Goal: Transaction & Acquisition: Purchase product/service

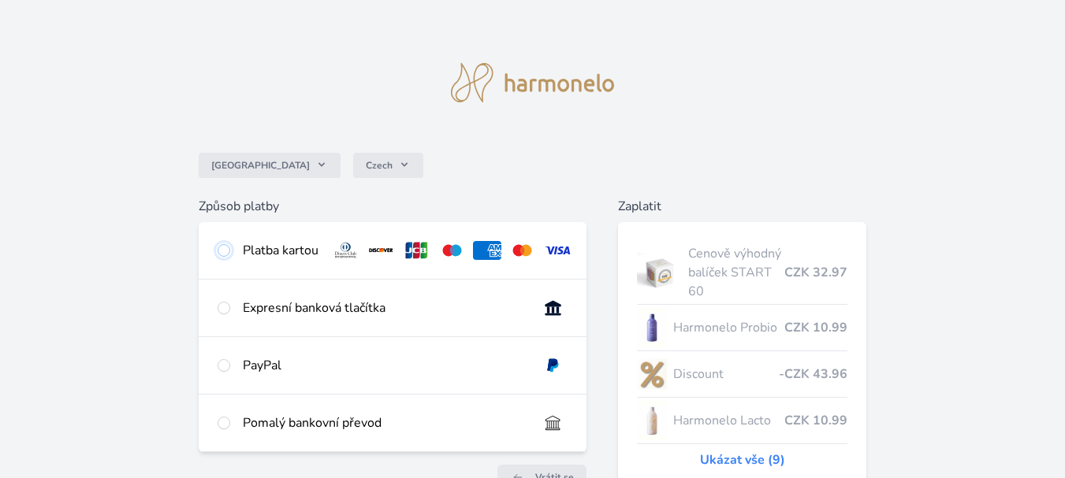
click at [226, 251] on input "radio" at bounding box center [224, 250] width 13 height 13
radio input "true"
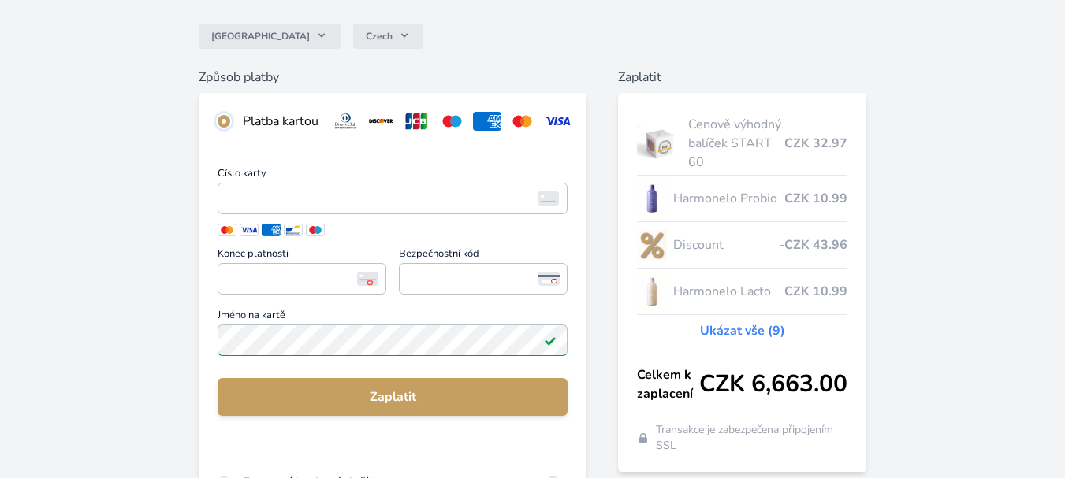
scroll to position [132, 0]
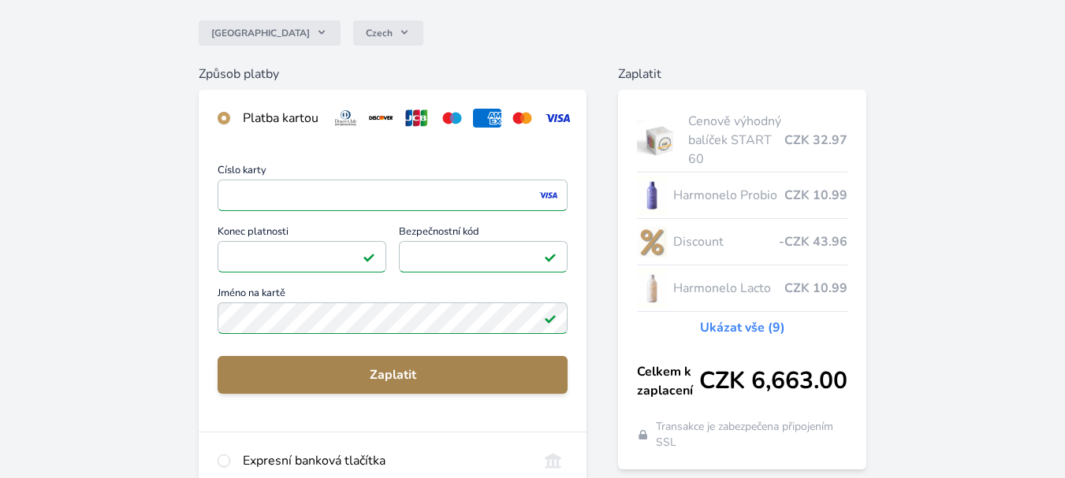
click at [395, 378] on span "Zaplatit" at bounding box center [392, 375] width 325 height 19
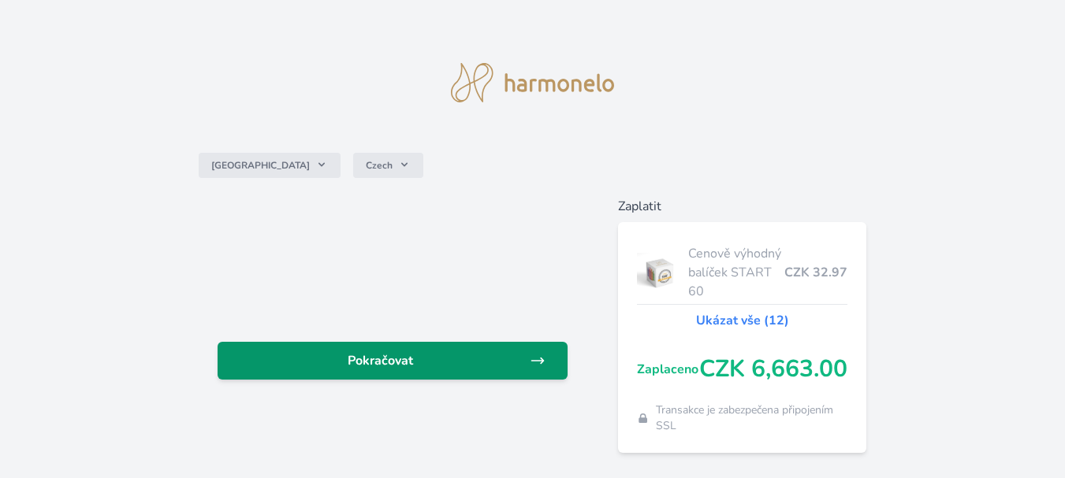
click at [414, 355] on span "Pokračovat" at bounding box center [380, 361] width 300 height 19
